Goal: Find specific page/section: Find specific page/section

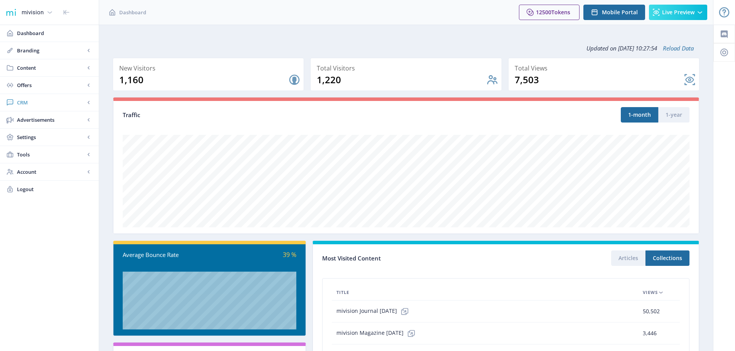
click at [27, 103] on span "CRM" at bounding box center [51, 103] width 68 height 8
click at [36, 120] on span "Readers" at bounding box center [58, 120] width 66 height 8
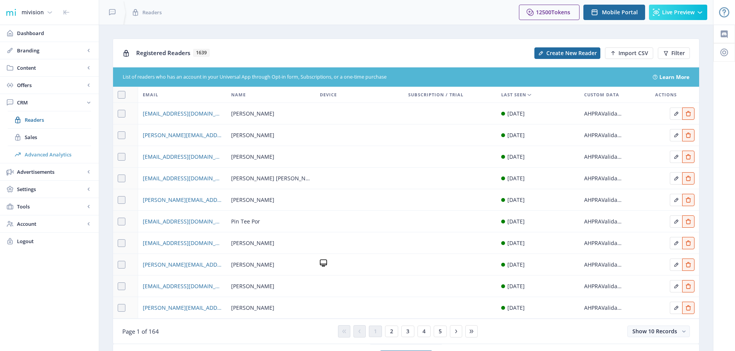
click at [48, 156] on span "Advanced Analytics" at bounding box center [58, 155] width 66 height 8
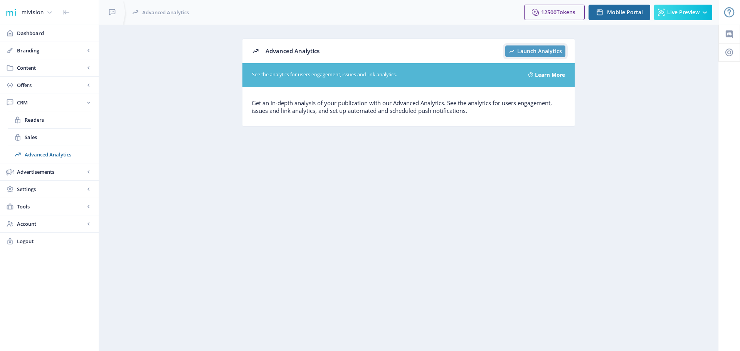
click at [544, 53] on span "Launch Analytics" at bounding box center [539, 51] width 45 height 6
click at [60, 31] on span "Dashboard" at bounding box center [55, 33] width 76 height 8
